Goal: Check status: Check status

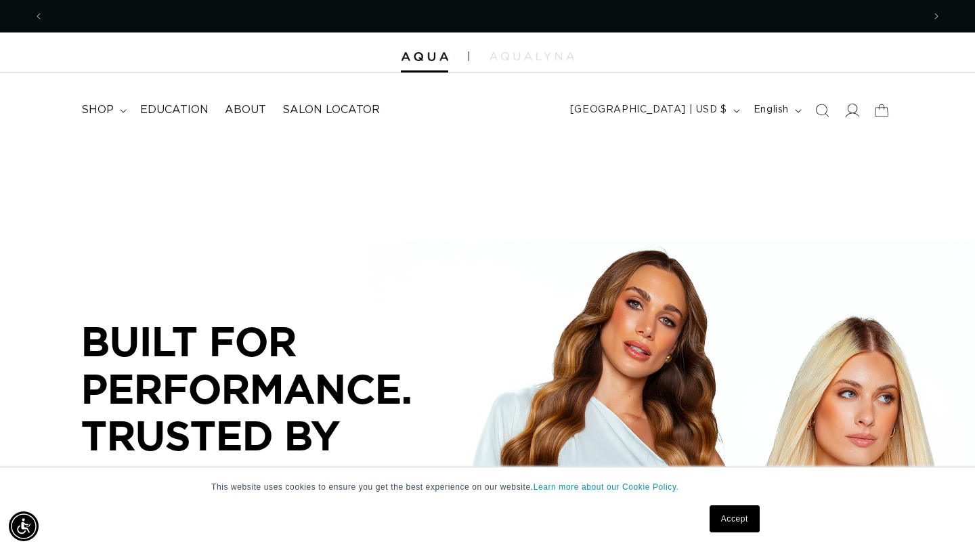
scroll to position [0, 879]
click at [852, 108] on icon at bounding box center [851, 110] width 14 height 14
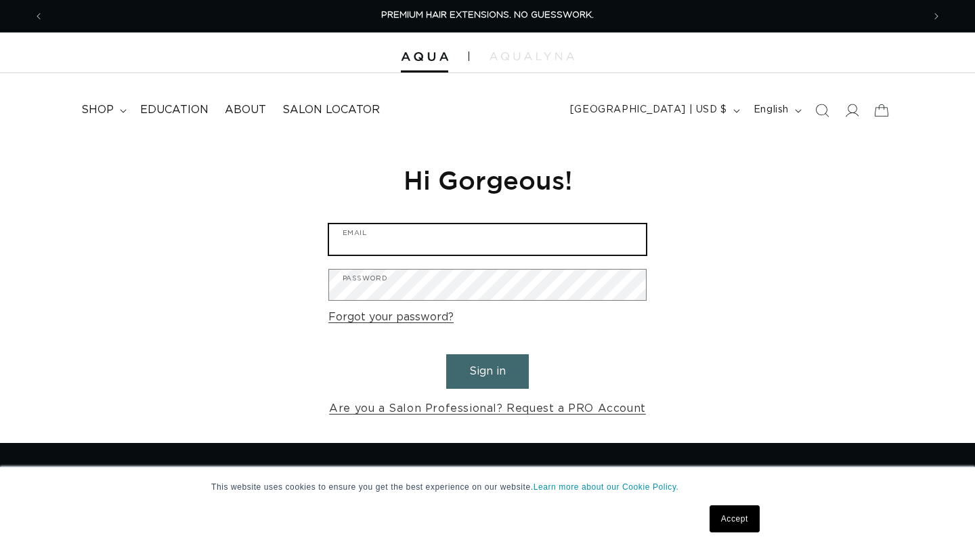
click at [472, 230] on input "Email" at bounding box center [487, 239] width 317 height 30
type input "ginachepak@outlook.com"
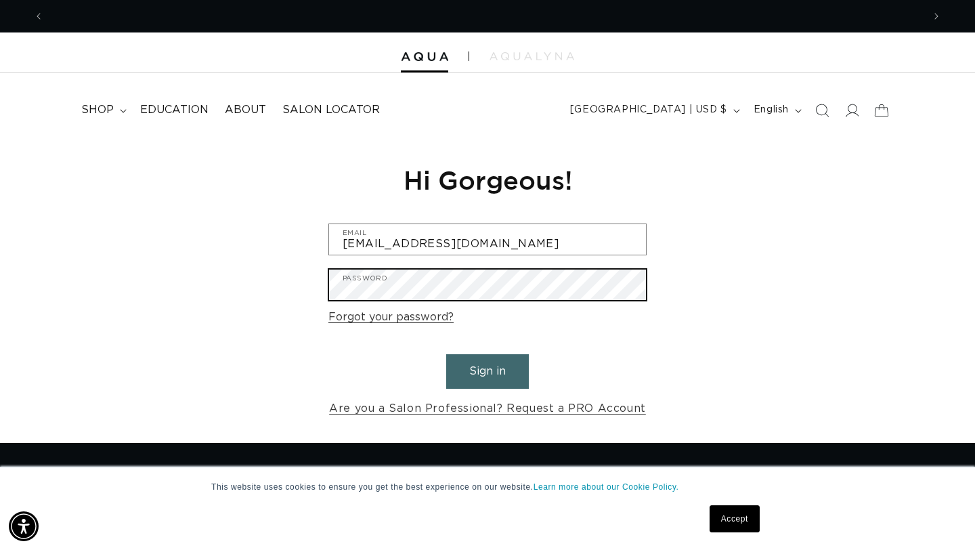
click at [446, 354] on button "Sign in" at bounding box center [487, 371] width 83 height 35
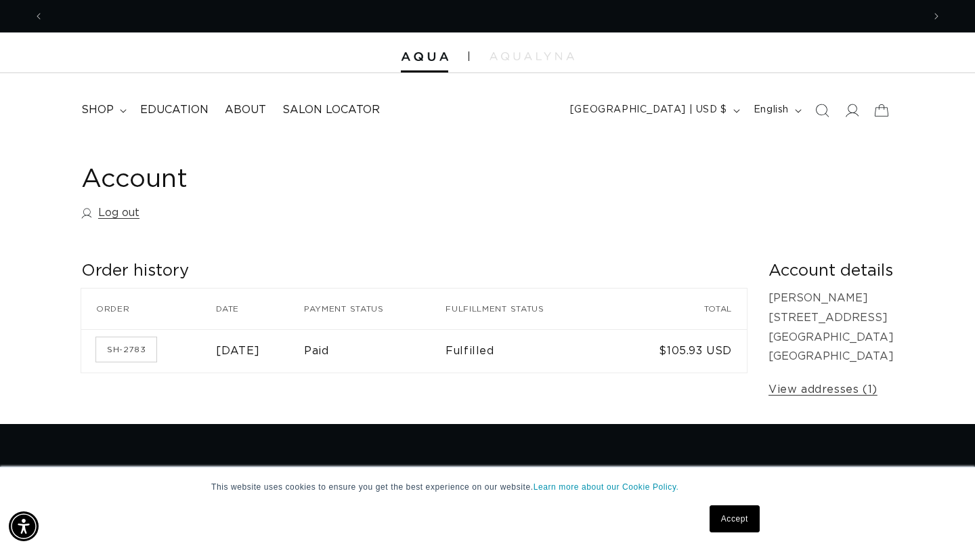
scroll to position [0, 1758]
click at [856, 113] on icon at bounding box center [853, 111] width 14 height 14
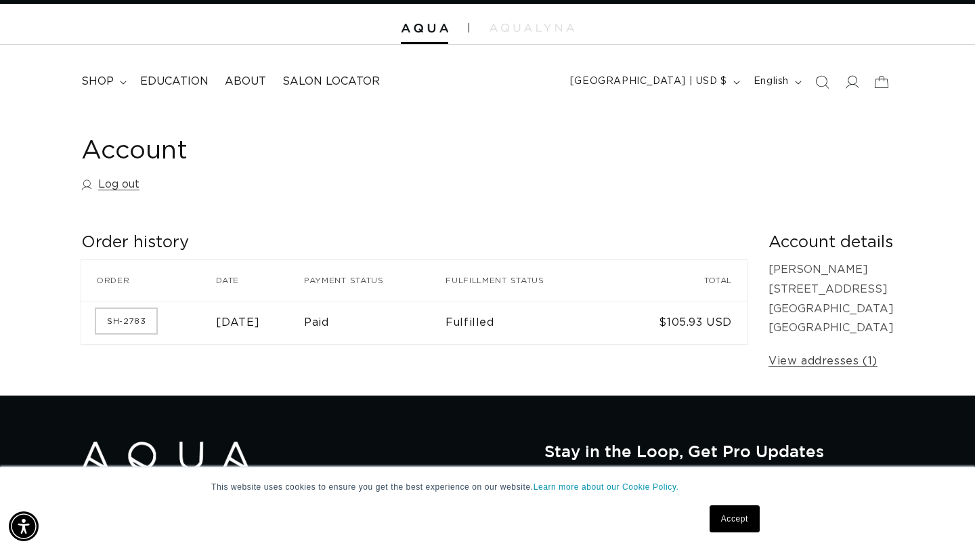
scroll to position [0, 879]
click at [122, 320] on link "SH-2783" at bounding box center [126, 321] width 60 height 24
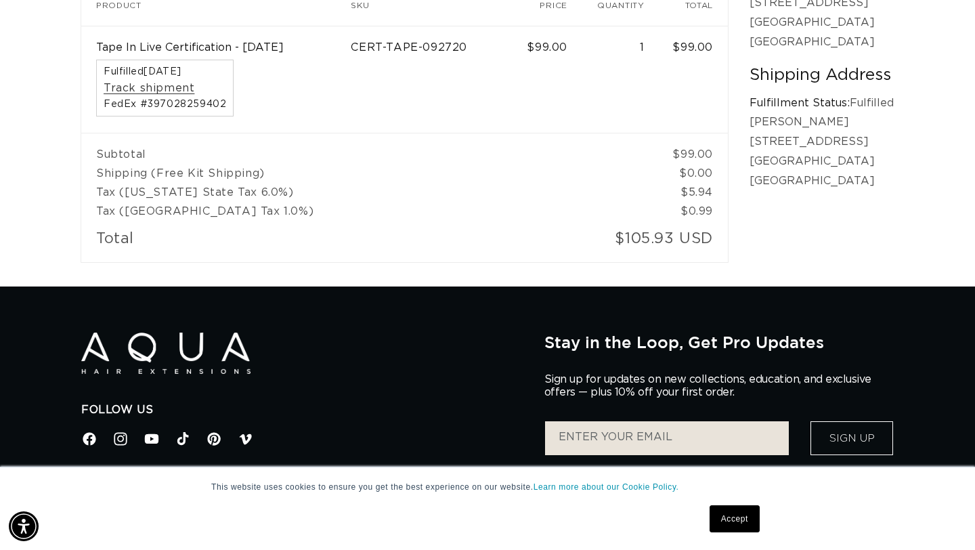
scroll to position [0, 879]
